Goal: Transaction & Acquisition: Purchase product/service

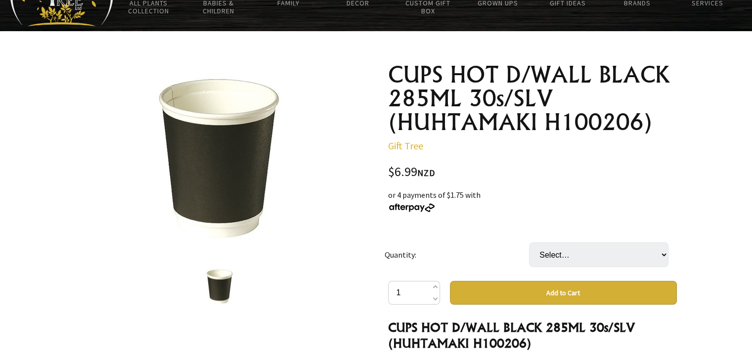
scroll to position [132, 0]
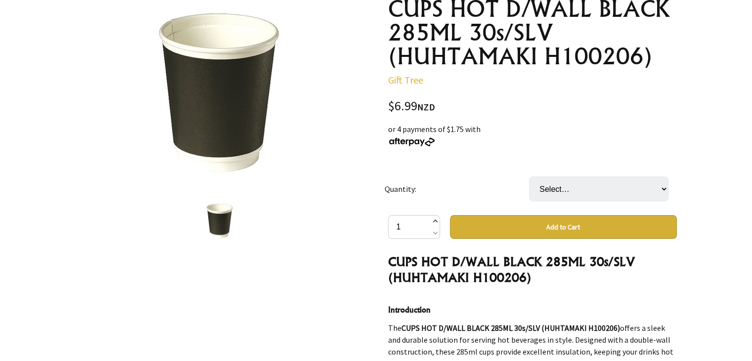
click at [435, 223] on span at bounding box center [434, 222] width 5 height 12
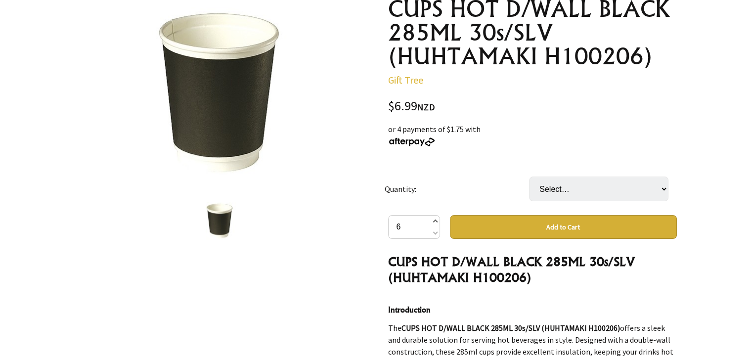
click at [435, 223] on span at bounding box center [434, 222] width 5 height 12
click at [435, 232] on span at bounding box center [434, 232] width 5 height 12
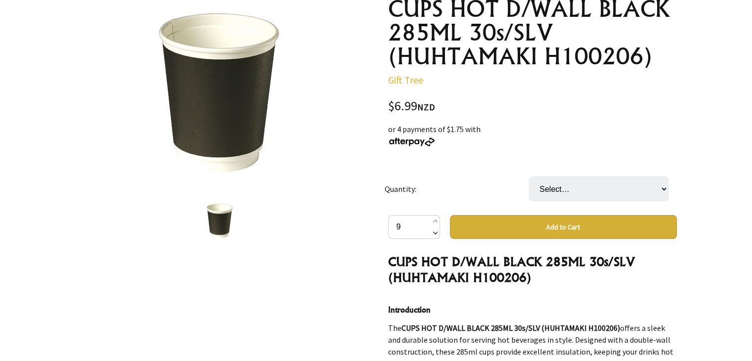
click at [435, 232] on span at bounding box center [434, 232] width 5 height 12
type input "8"
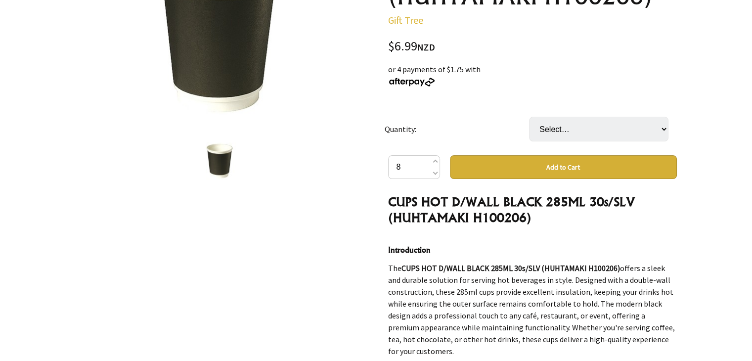
scroll to position [198, 0]
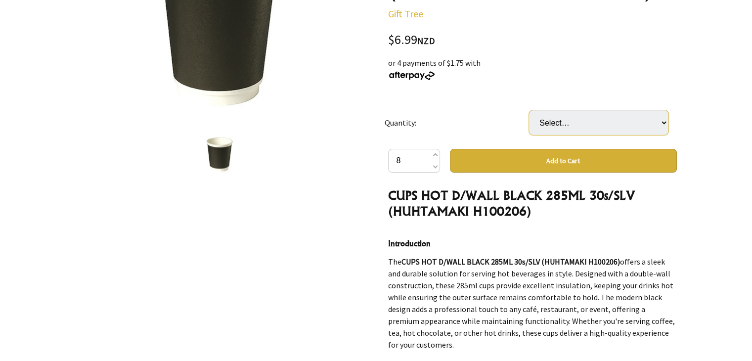
click at [590, 124] on select "Select… 20 (+ $132.81)" at bounding box center [598, 122] width 139 height 25
drag, startPoint x: 587, startPoint y: 121, endPoint x: 580, endPoint y: 99, distance: 23.2
click at [580, 99] on td "Select… 20 (+ $132.81)" at bounding box center [601, 122] width 144 height 52
click at [577, 159] on button "Add to Cart" at bounding box center [563, 161] width 227 height 24
click at [580, 132] on select "Select… 20 (+ $132.81)" at bounding box center [598, 122] width 139 height 25
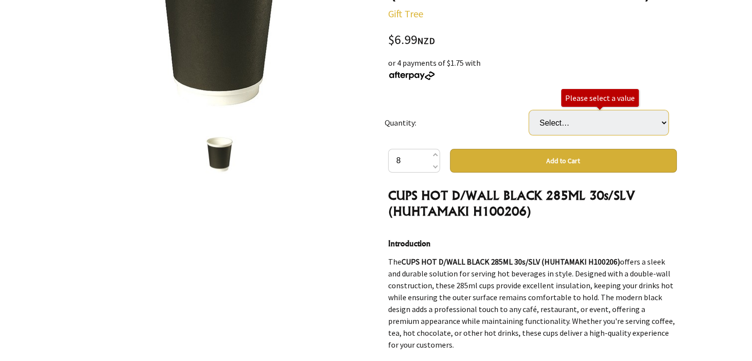
click at [529, 110] on select "Select… 20 (+ $132.81)" at bounding box center [598, 122] width 139 height 25
click at [572, 129] on select "Select… 20 (+ $132.81)" at bounding box center [598, 122] width 139 height 25
select select "20"
click at [529, 110] on select "Select… 20 (+ $132.81)" at bounding box center [598, 122] width 139 height 25
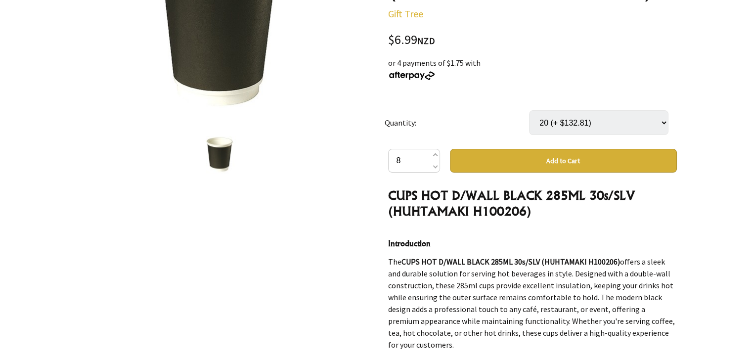
click at [577, 158] on button "Add to Cart" at bounding box center [563, 161] width 227 height 24
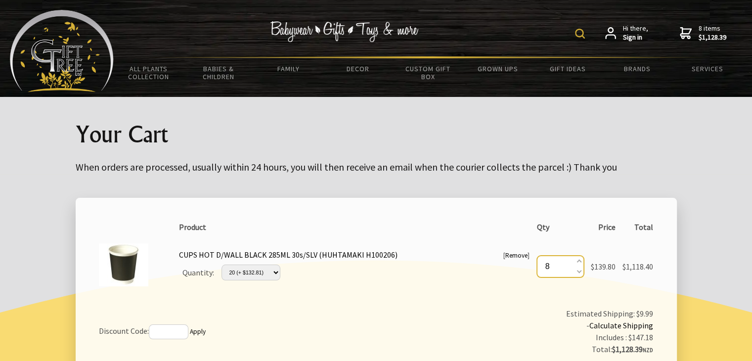
drag, startPoint x: 553, startPoint y: 268, endPoint x: 533, endPoint y: 270, distance: 20.9
click at [533, 270] on td "Qty 8" at bounding box center [560, 265] width 54 height 59
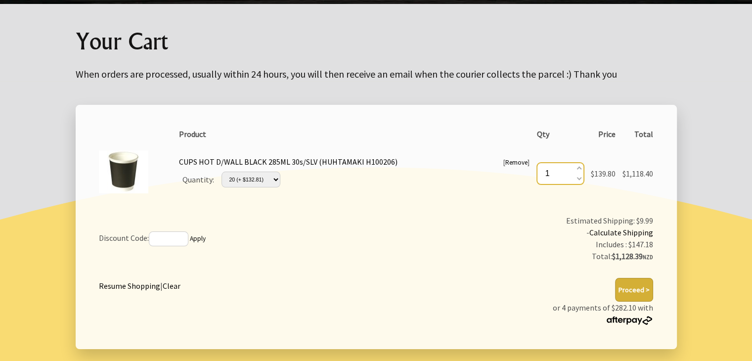
scroll to position [66, 0]
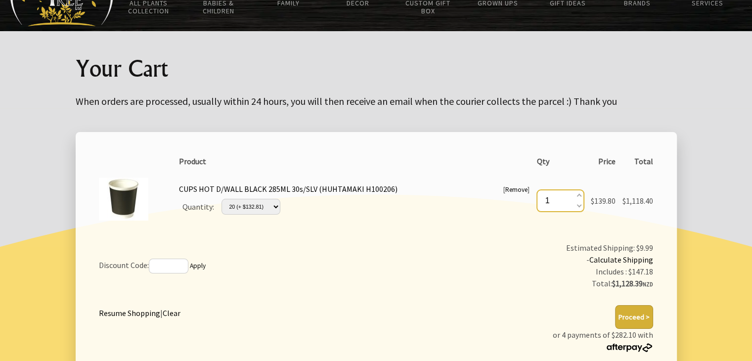
click at [554, 204] on input "1" at bounding box center [560, 201] width 47 height 22
click at [580, 196] on input "1" at bounding box center [560, 201] width 47 height 22
click at [576, 194] on span at bounding box center [578, 196] width 5 height 11
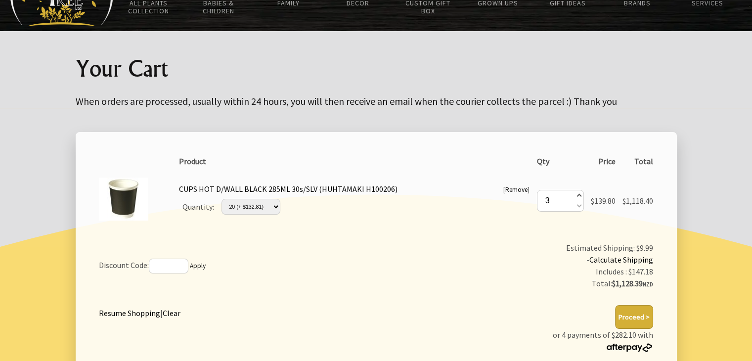
type input "4"
click at [580, 202] on input "4" at bounding box center [566, 201] width 47 height 22
click at [582, 204] on span at bounding box center [584, 205] width 5 height 11
type input "3"
click at [582, 194] on span at bounding box center [584, 196] width 5 height 11
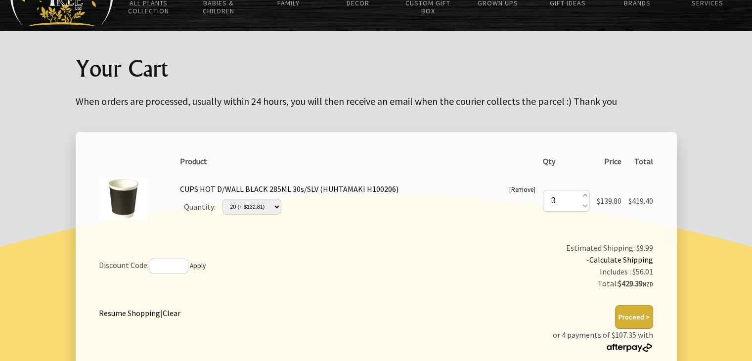
type input "4"
click at [584, 209] on span at bounding box center [584, 205] width 5 height 11
click at [582, 206] on span at bounding box center [584, 205] width 5 height 11
type input "2"
click at [582, 206] on span at bounding box center [584, 205] width 5 height 11
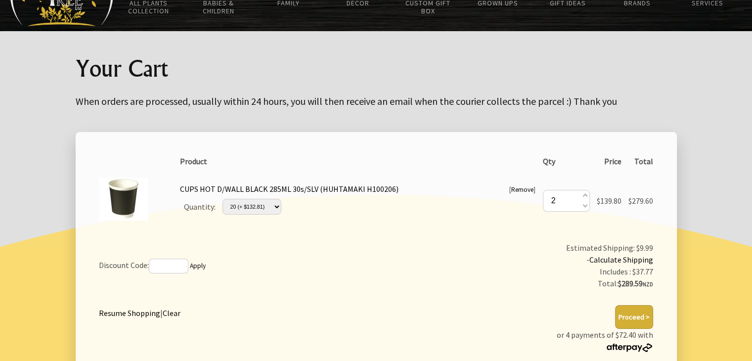
type input "1"
drag, startPoint x: 301, startPoint y: 200, endPoint x: 286, endPoint y: 200, distance: 14.8
drag, startPoint x: 286, startPoint y: 200, endPoint x: 330, endPoint y: 250, distance: 66.6
click at [330, 250] on td "Discount Code: Apply" at bounding box center [249, 265] width 308 height 55
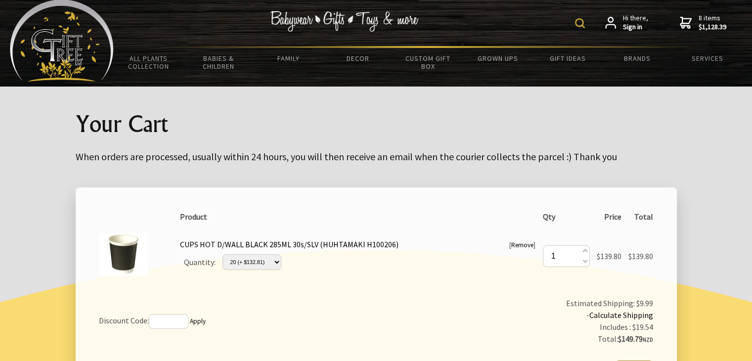
scroll to position [0, 0]
